Goal: Task Accomplishment & Management: Use online tool/utility

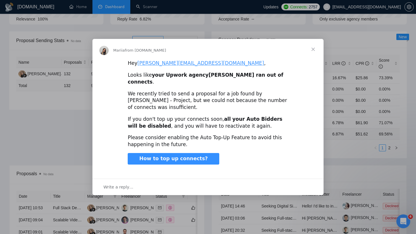
click at [313, 52] on span "Close" at bounding box center [312, 49] width 21 height 21
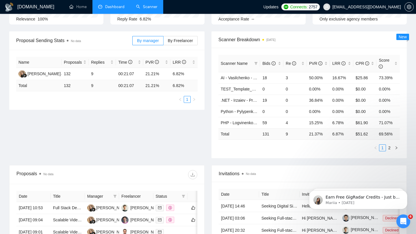
click at [148, 7] on link "Scanner" at bounding box center [146, 6] width 21 height 5
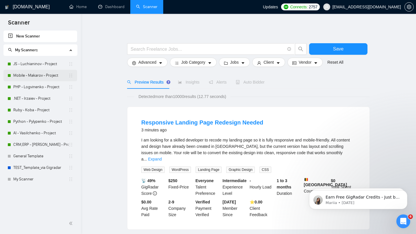
click at [28, 70] on link "Mobile - Makarov - Project" at bounding box center [40, 76] width 55 height 12
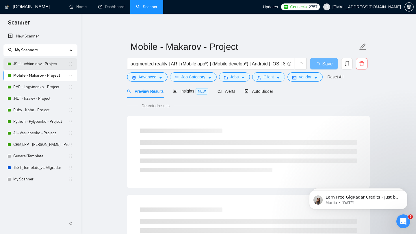
click at [27, 65] on link "JS - Luchianinov - Project" at bounding box center [40, 64] width 55 height 12
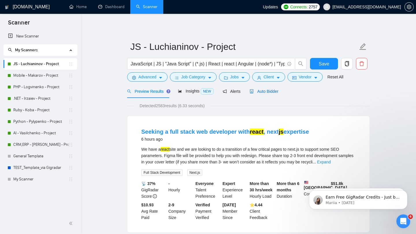
click at [265, 91] on span "Auto Bidder" at bounding box center [263, 91] width 29 height 5
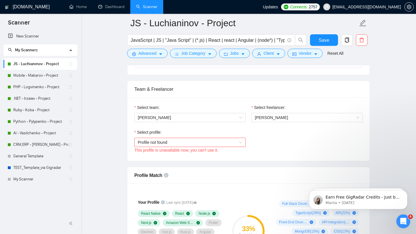
scroll to position [275, 0]
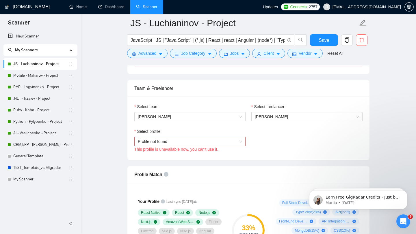
click at [178, 143] on span "Profile not found" at bounding box center [190, 141] width 104 height 9
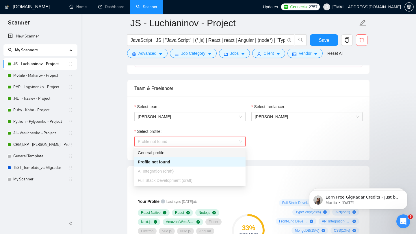
click at [140, 151] on div "General profile" at bounding box center [190, 153] width 104 height 6
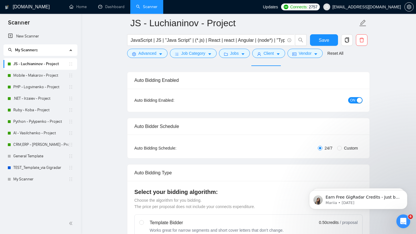
scroll to position [0, 0]
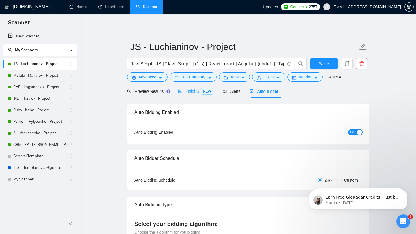
click at [191, 95] on div "Insights NEW" at bounding box center [195, 92] width 35 height 14
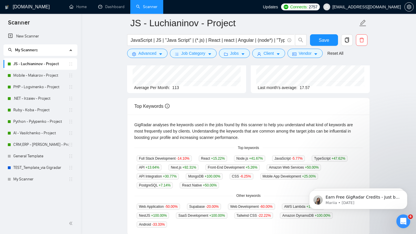
scroll to position [74, 0]
click at [405, 171] on icon "Dismiss notification" at bounding box center [405, 170] width 3 height 3
click at [405, 191] on icon "Dismiss notification" at bounding box center [405, 191] width 3 height 3
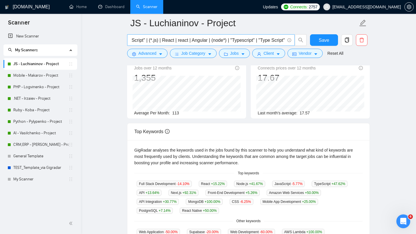
scroll to position [0, 0]
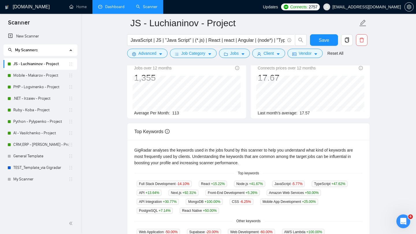
click at [108, 8] on link "Dashboard" at bounding box center [111, 6] width 26 height 5
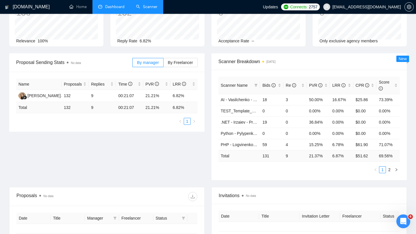
type input "[DATE]"
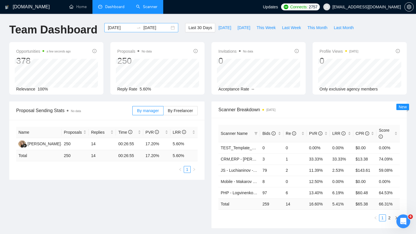
click at [168, 27] on div "[DATE] [DATE]" at bounding box center [141, 27] width 74 height 9
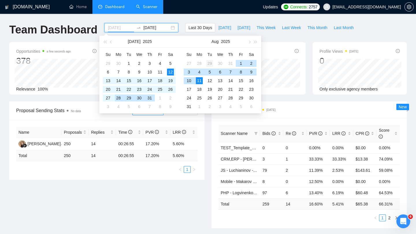
type input "[DATE]"
click at [208, 65] on div "29" at bounding box center [209, 63] width 7 height 7
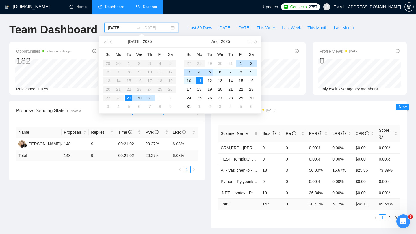
type input "[DATE]"
click at [198, 80] on div "11" at bounding box center [199, 80] width 7 height 7
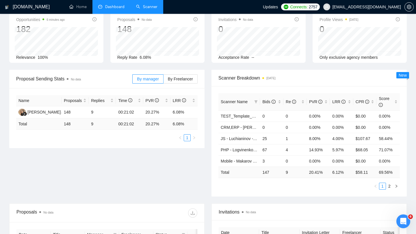
scroll to position [29, 0]
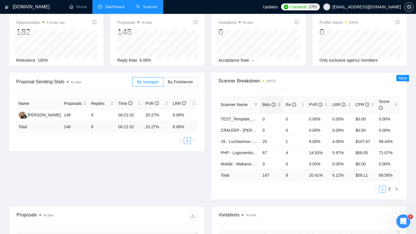
click at [278, 106] on div "Bids" at bounding box center [271, 105] width 19 height 6
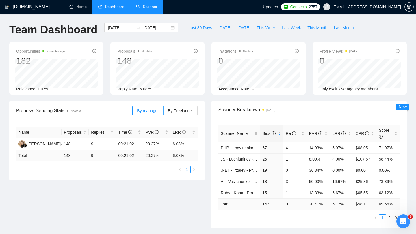
click at [147, 5] on link "Scanner" at bounding box center [146, 6] width 21 height 5
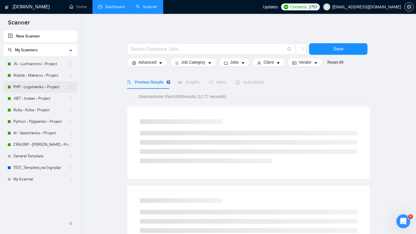
click at [31, 86] on link "PHP - Logvinenko - Project" at bounding box center [40, 87] width 55 height 12
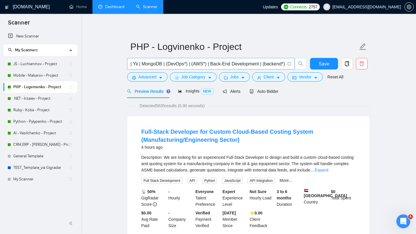
scroll to position [0, 56]
click at [34, 134] on link "AI - Vasilchenko - Project" at bounding box center [40, 134] width 55 height 12
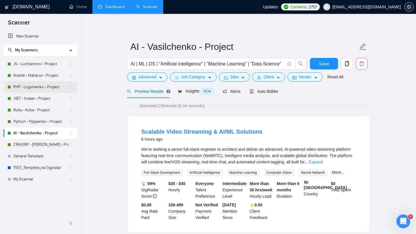
click at [39, 89] on link "PHP - Logvinenko - Project" at bounding box center [40, 87] width 55 height 12
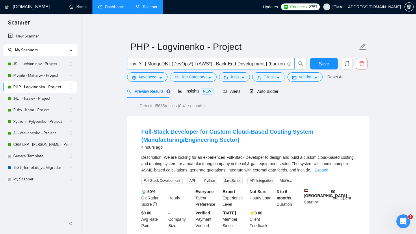
scroll to position [0, 56]
drag, startPoint x: 258, startPoint y: 63, endPoint x: 209, endPoint y: 63, distance: 49.1
click at [209, 63] on input "(PHP*) | Laravel | Symfony| Yii | MongoDB | (DevOps*) | (AWS*) | Back-End Devel…" at bounding box center [207, 63] width 154 height 7
click at [40, 65] on link "JS - Luchianinov - Project" at bounding box center [40, 64] width 55 height 12
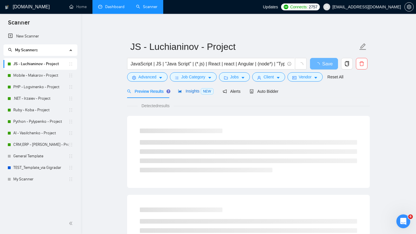
click at [187, 92] on span "Insights NEW" at bounding box center [195, 91] width 35 height 5
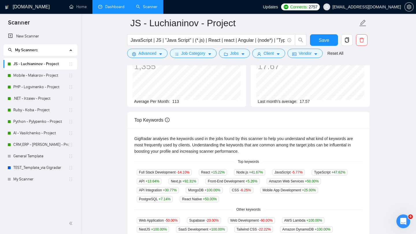
scroll to position [61, 0]
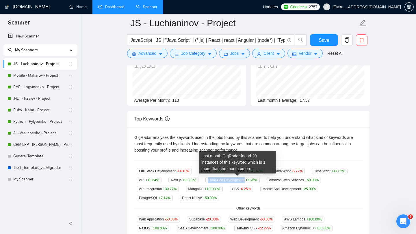
copy span "Front-End Development"
drag, startPoint x: 250, startPoint y: 181, endPoint x: 210, endPoint y: 180, distance: 40.1
click at [210, 180] on span "Front-End Development +5.26 %" at bounding box center [232, 180] width 54 height 6
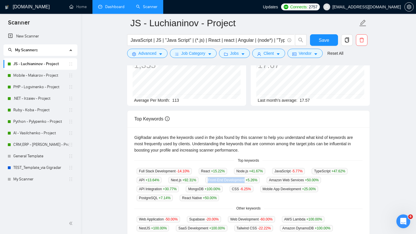
click at [111, 5] on link "Dashboard" at bounding box center [111, 6] width 26 height 5
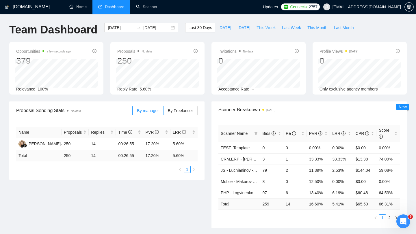
click at [267, 28] on span "This Week" at bounding box center [265, 28] width 19 height 6
type input "[DATE]"
click at [293, 28] on span "Last Week" at bounding box center [291, 28] width 19 height 6
type input "[DATE]"
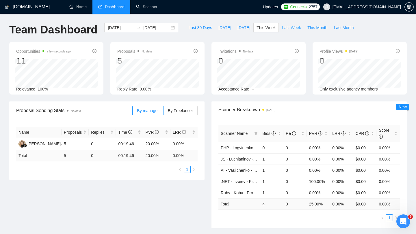
type input "[DATE]"
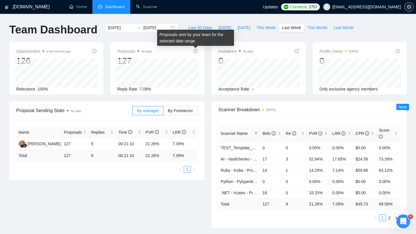
click at [195, 51] on icon "info-circle" at bounding box center [195, 51] width 1 height 2
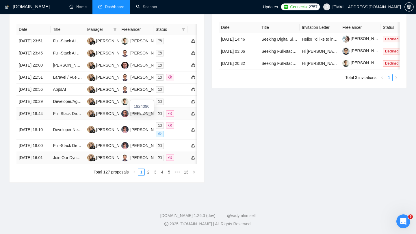
scroll to position [253, 0]
click at [147, 175] on link "2" at bounding box center [148, 172] width 6 height 6
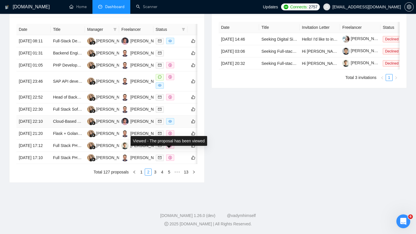
scroll to position [239, 0]
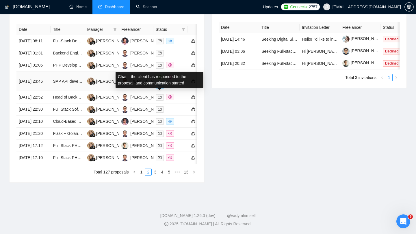
click at [159, 79] on icon "message" at bounding box center [159, 76] width 3 height 3
